Goal: Task Accomplishment & Management: Use online tool/utility

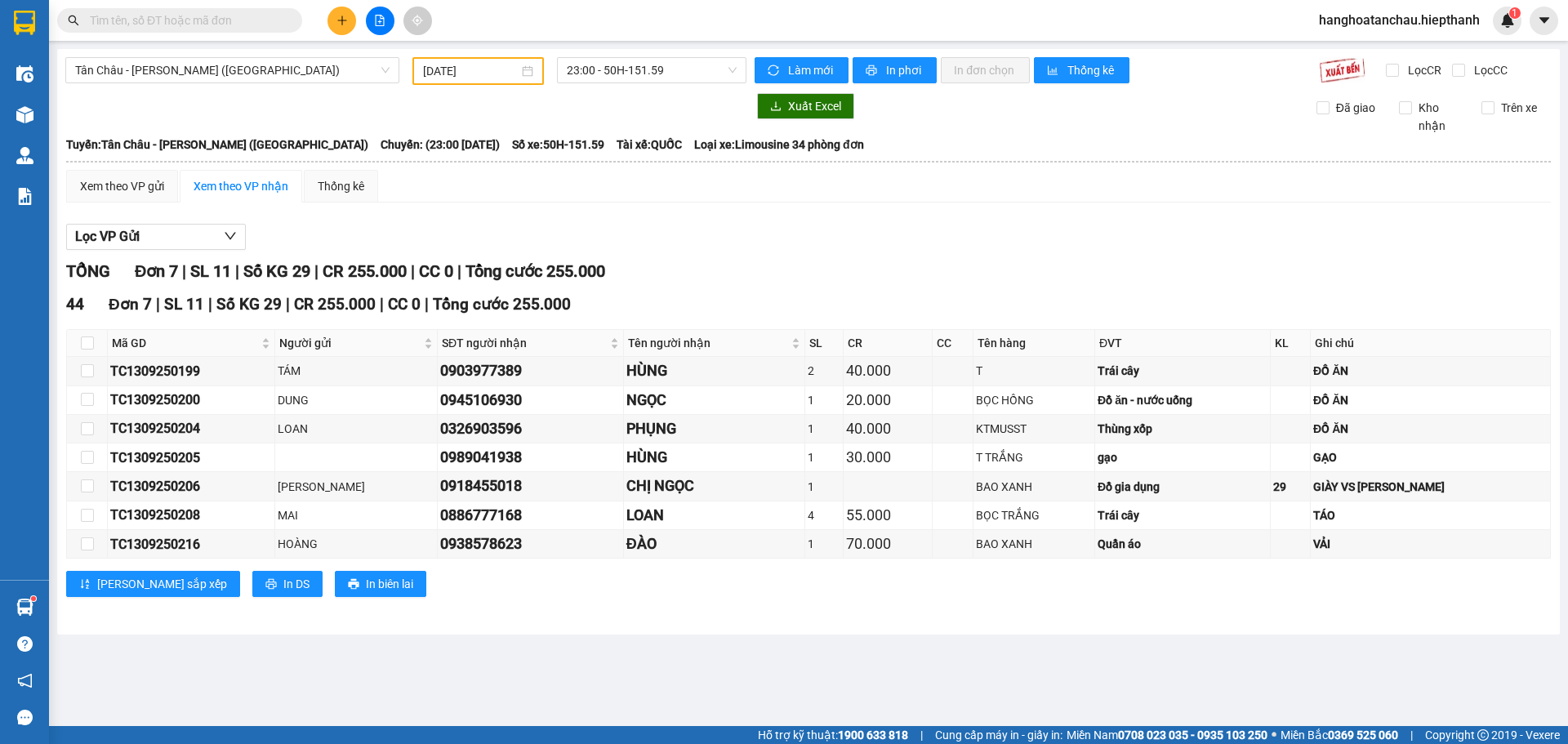
click at [236, 16] on input "text" at bounding box center [185, 21] width 193 height 18
type input "0"
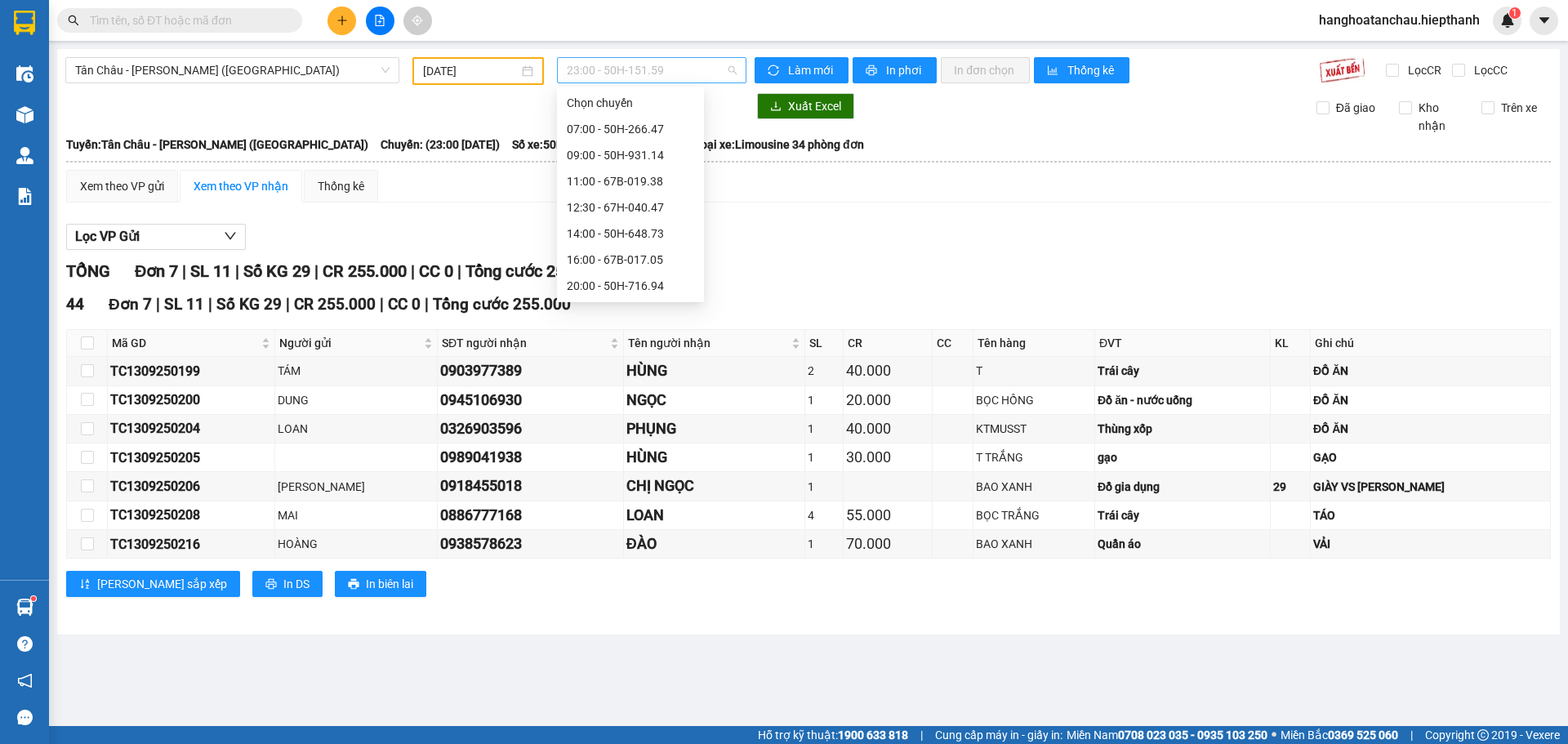
click at [697, 64] on span "23:00 - 50H-151.59" at bounding box center [652, 69] width 170 height 25
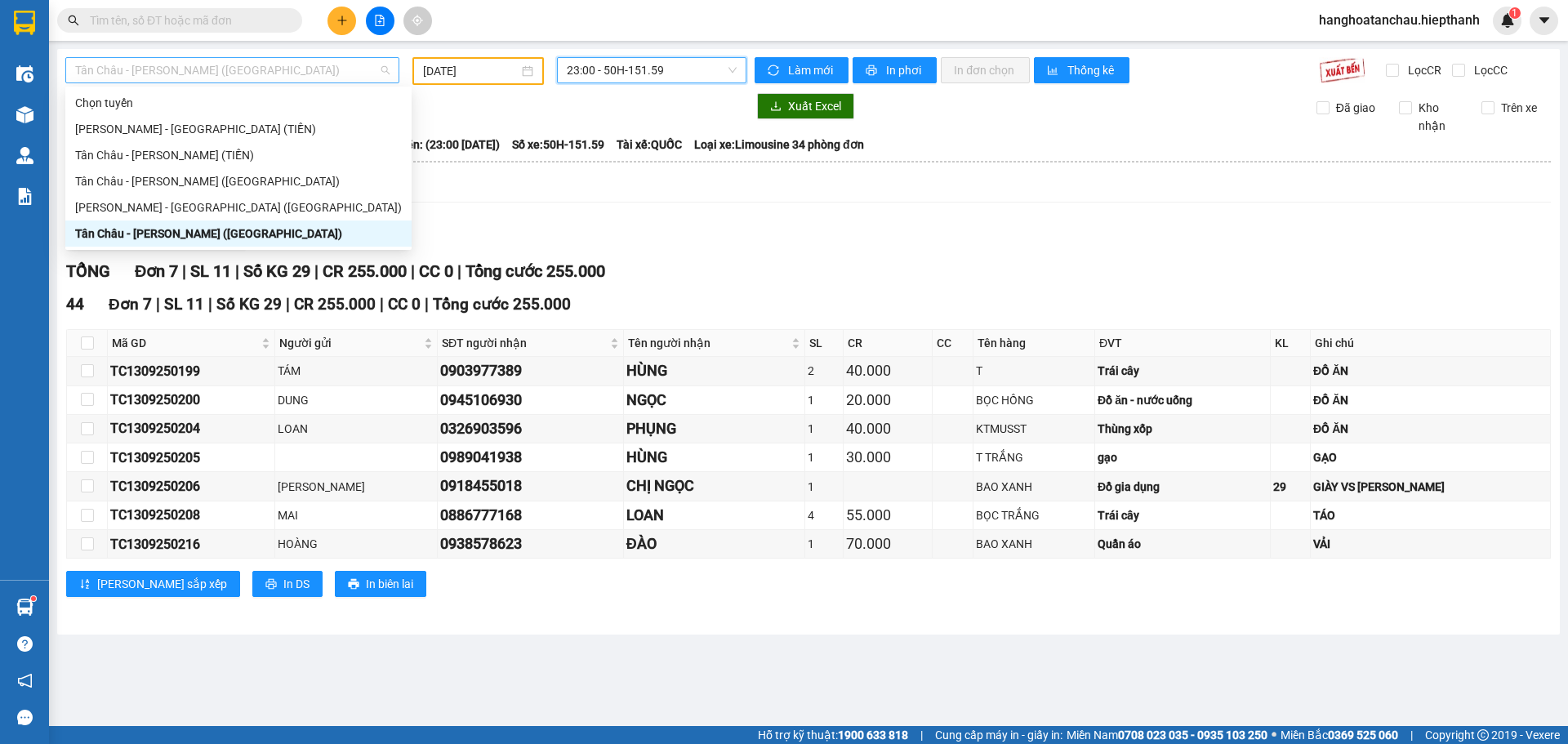
click at [330, 76] on span "Tân Châu - [PERSON_NAME] ([GEOGRAPHIC_DATA])" at bounding box center [232, 69] width 314 height 25
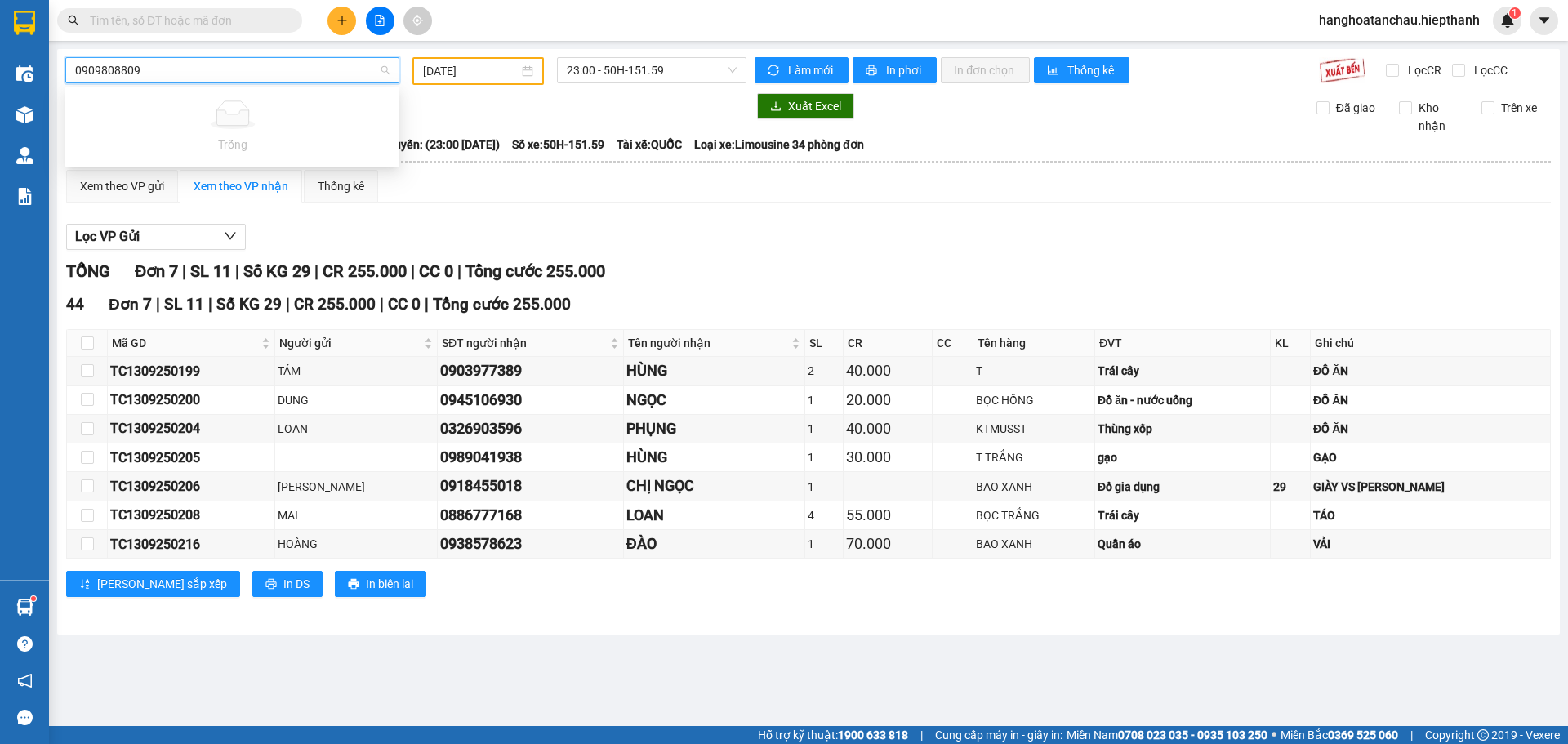
type input "0909808809"
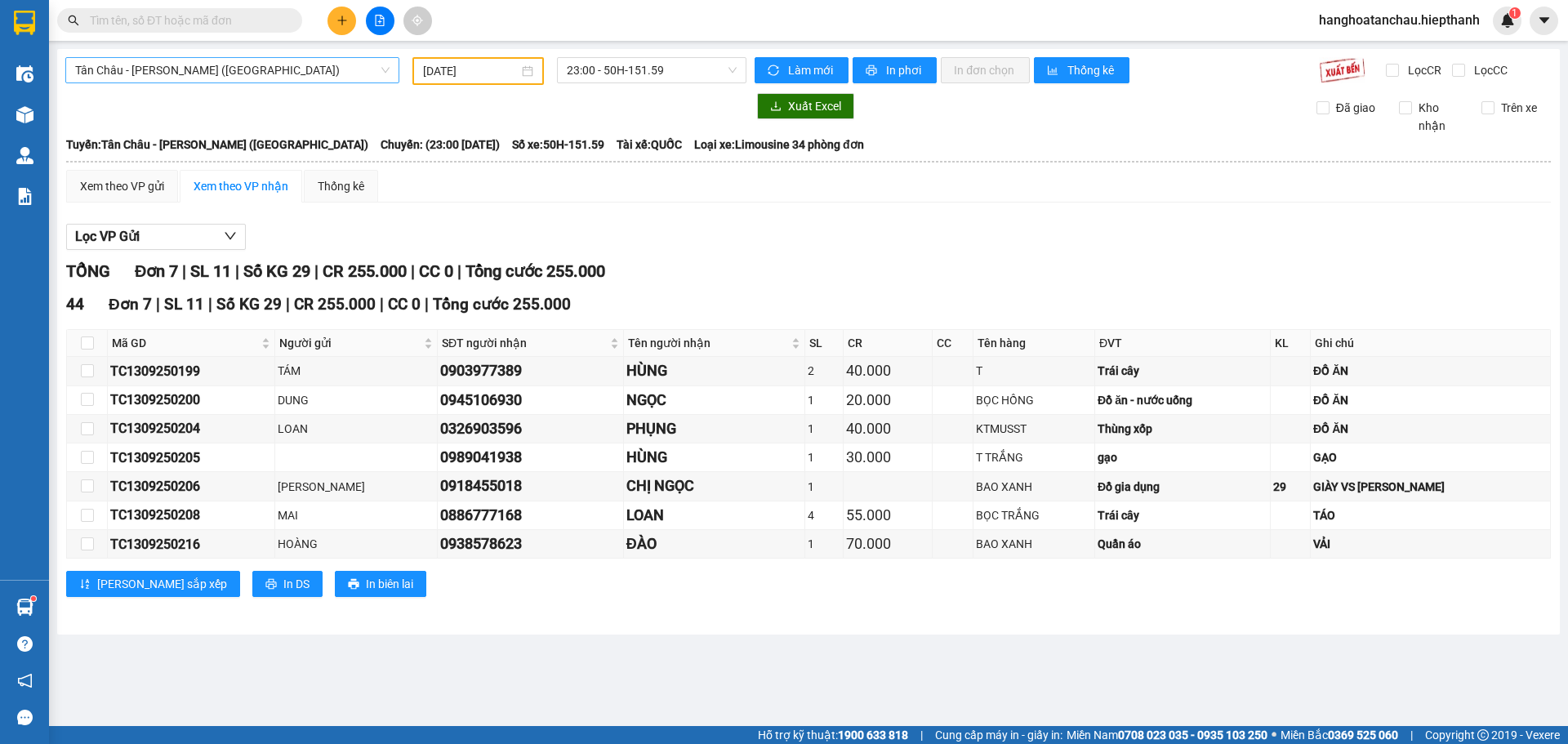
click at [466, 102] on div at bounding box center [406, 106] width 681 height 26
click at [241, 26] on input "text" at bounding box center [185, 21] width 193 height 18
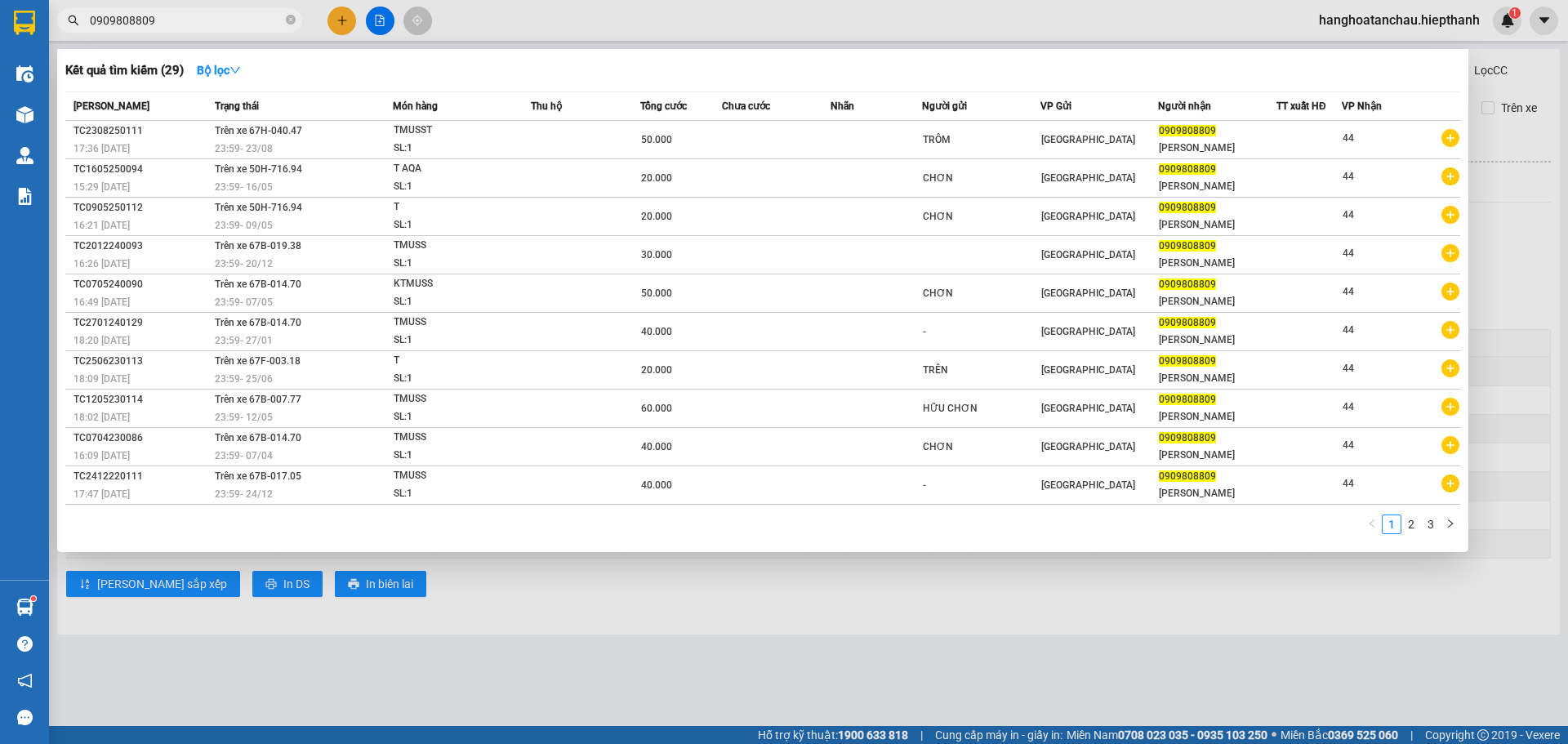
click at [252, 20] on input "0909808809" at bounding box center [185, 21] width 193 height 18
type input "0909808809"
click at [229, 74] on strong "Bộ lọc" at bounding box center [219, 70] width 44 height 13
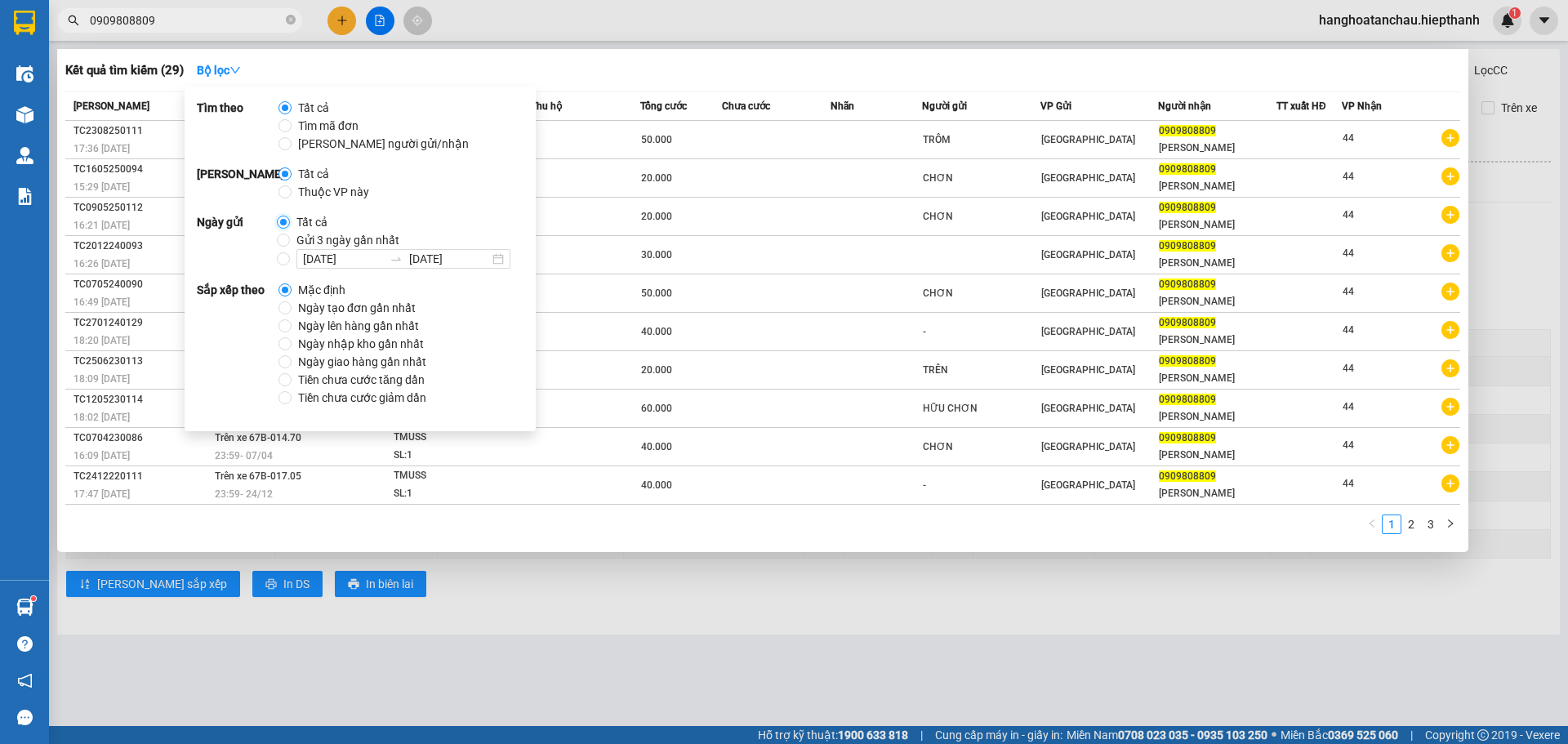
click at [285, 221] on input "Tất cả" at bounding box center [283, 222] width 13 height 13
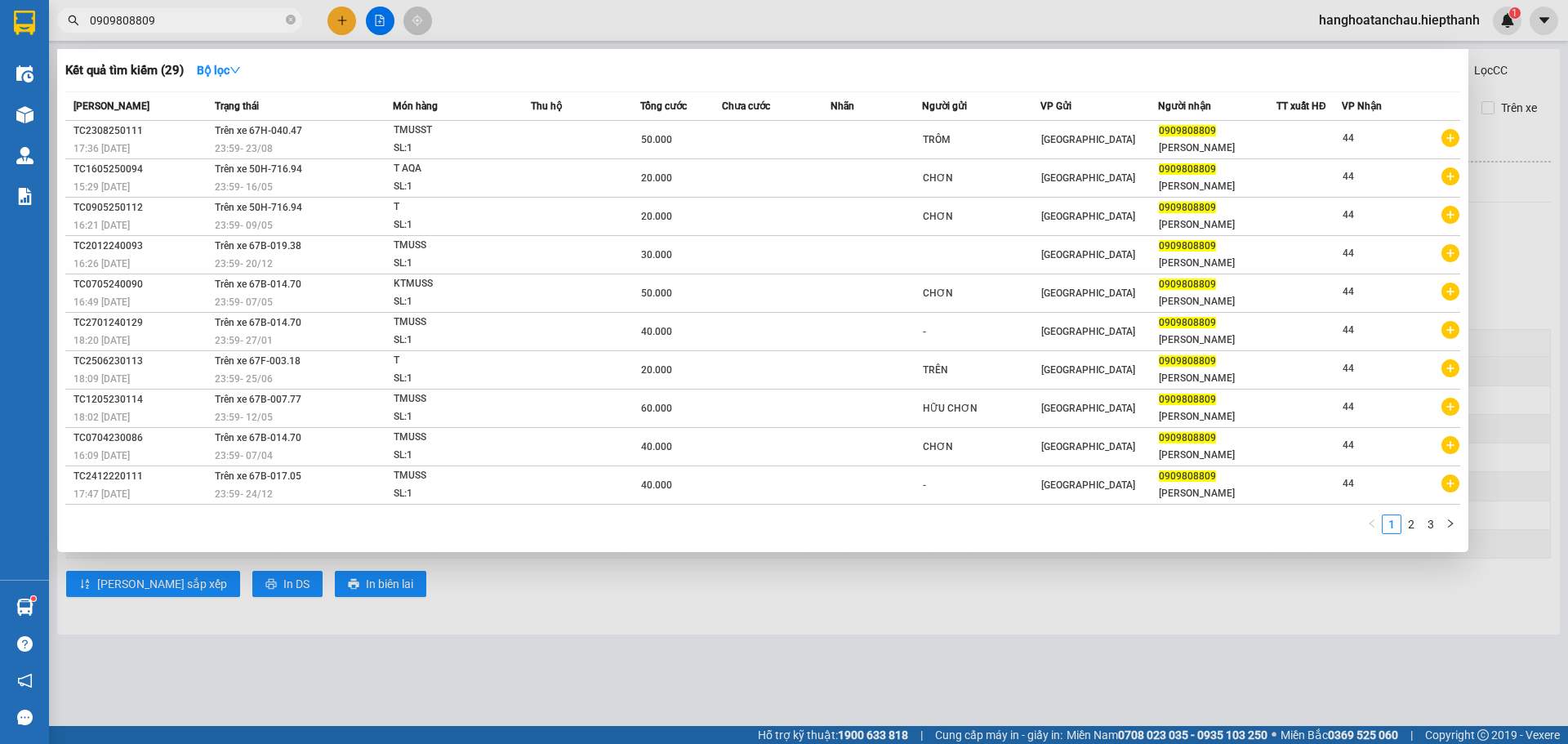
click at [490, 17] on div at bounding box center [784, 372] width 1568 height 744
click at [209, 12] on input "0909808809" at bounding box center [185, 21] width 193 height 18
